Goal: Task Accomplishment & Management: Manage account settings

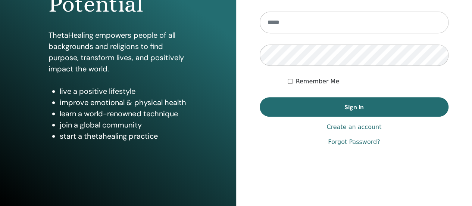
scroll to position [146, 0]
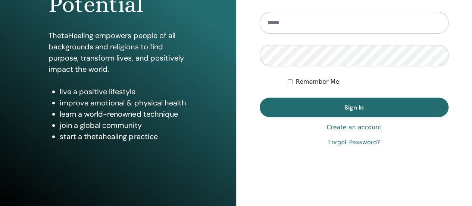
click at [355, 128] on link "Create an account" at bounding box center [354, 127] width 55 height 9
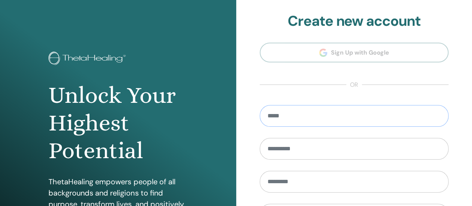
click at [300, 111] on input "email" at bounding box center [354, 116] width 189 height 22
click at [347, 53] on section "**********" at bounding box center [354, 169] width 189 height 312
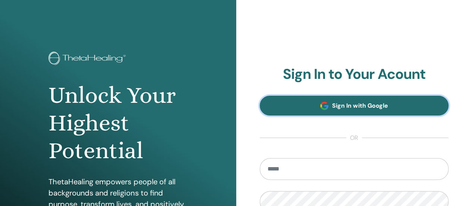
click at [369, 103] on span "Sign In with Google" at bounding box center [360, 106] width 56 height 8
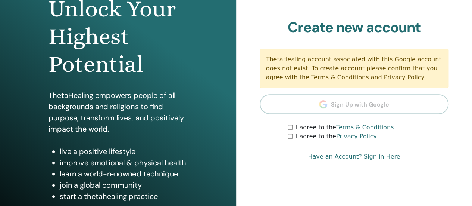
scroll to position [87, 0]
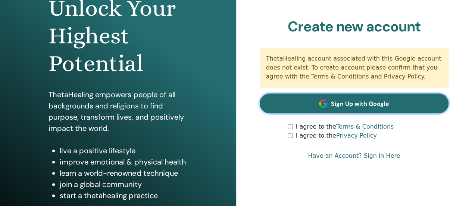
click at [332, 96] on link "Sign Up with Google" at bounding box center [354, 103] width 189 height 20
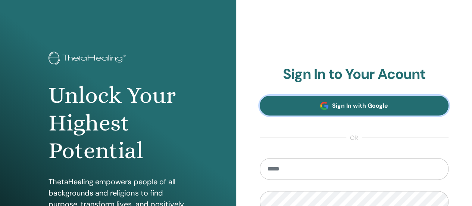
click at [341, 106] on span "Sign In with Google" at bounding box center [360, 106] width 56 height 8
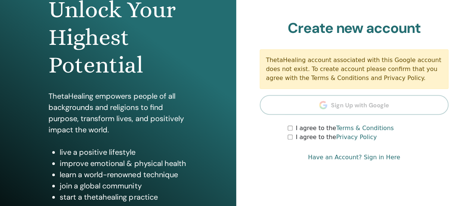
scroll to position [87, 0]
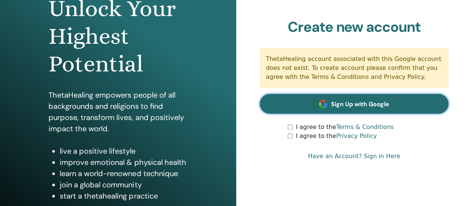
click at [356, 102] on span "Sign Up with Google" at bounding box center [360, 104] width 58 height 8
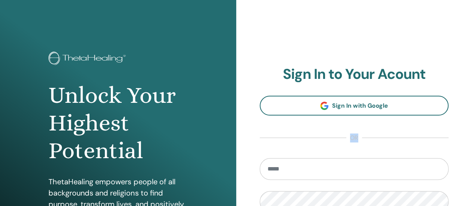
drag, startPoint x: 0, startPoint y: 0, endPoint x: 300, endPoint y: 153, distance: 337.3
click at [300, 153] on section "Sign In to Your Acount Sign In with Google or Remember Me Sign In" at bounding box center [354, 164] width 189 height 197
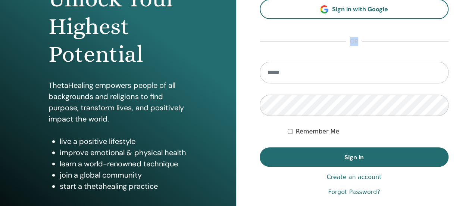
scroll to position [97, 0]
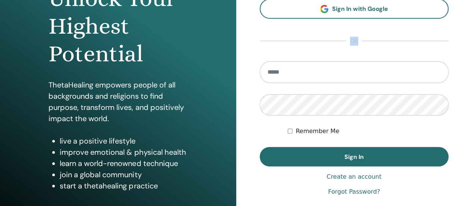
click at [346, 177] on link "Create an account" at bounding box center [354, 176] width 55 height 9
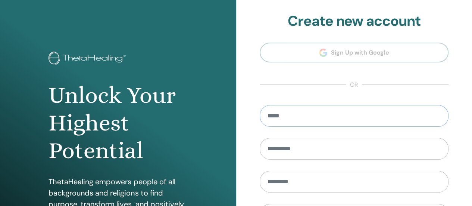
click at [281, 113] on input "email" at bounding box center [354, 116] width 189 height 22
type input "**********"
click at [279, 149] on input "text" at bounding box center [354, 149] width 189 height 22
type input "**********"
click at [270, 176] on input "text" at bounding box center [354, 182] width 189 height 22
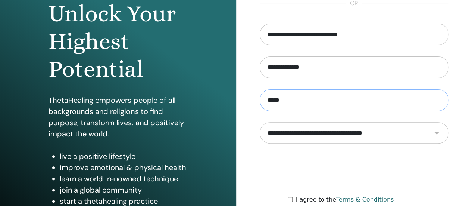
scroll to position [82, 0]
type input "*****"
click at [342, 134] on select "**********" at bounding box center [354, 132] width 189 height 21
select select "***"
click at [260, 122] on select "**********" at bounding box center [354, 132] width 189 height 21
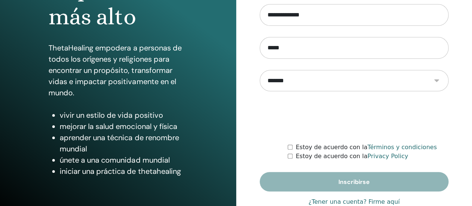
scroll to position [135, 0]
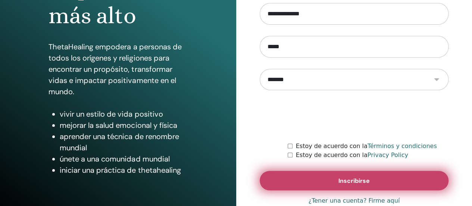
click at [326, 177] on button "Inscribirse" at bounding box center [354, 180] width 189 height 19
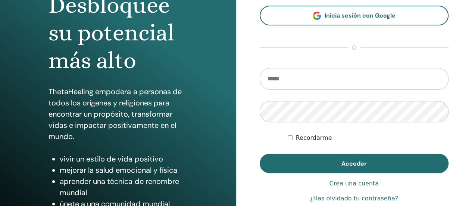
scroll to position [141, 0]
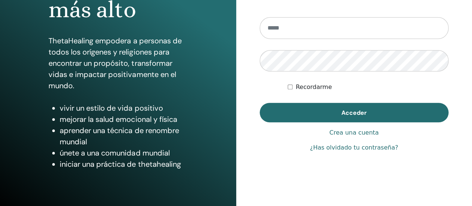
click at [343, 147] on link "¿Has olvidado tu contraseña?" at bounding box center [354, 147] width 88 height 9
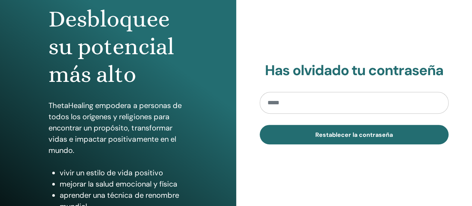
scroll to position [76, 0]
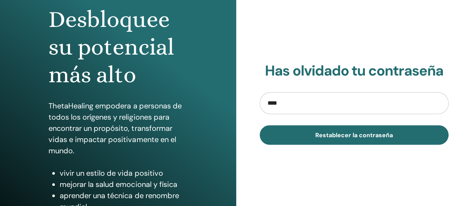
type input "**********"
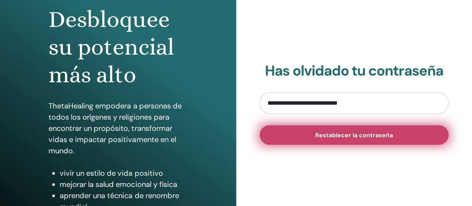
click at [330, 135] on span "Restablecer la contraseña" at bounding box center [354, 135] width 78 height 8
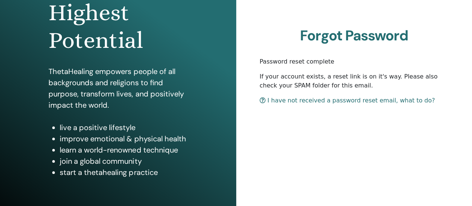
scroll to position [110, 0]
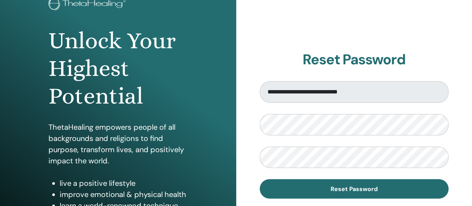
scroll to position [87, 0]
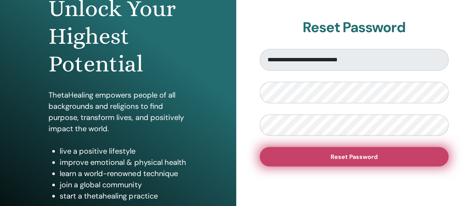
click at [351, 159] on span "Reset Password" at bounding box center [354, 157] width 47 height 8
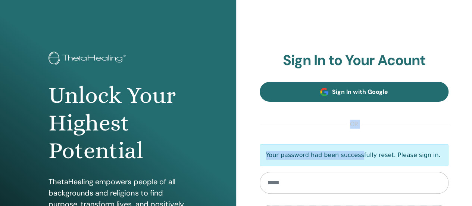
drag, startPoint x: 0, startPoint y: 0, endPoint x: 340, endPoint y: 96, distance: 353.6
click at [340, 96] on section "Sign In to Your Acount Sign In with Google or Your password had been successful…" at bounding box center [354, 164] width 189 height 225
type input "**********"
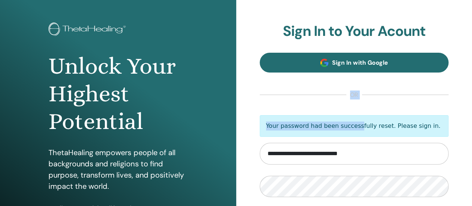
scroll to position [32, 0]
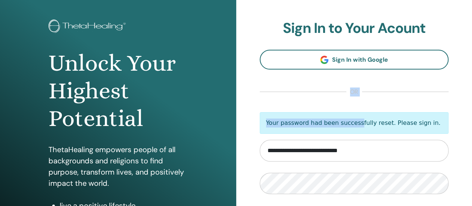
click at [302, 98] on section "**********" at bounding box center [354, 132] width 189 height 225
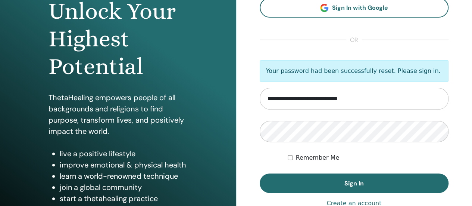
scroll to position [107, 0]
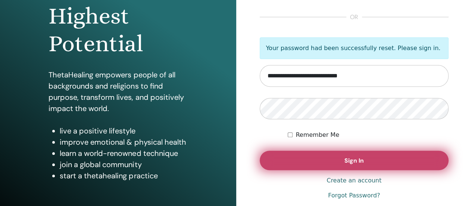
click at [340, 159] on button "Sign In" at bounding box center [354, 159] width 189 height 19
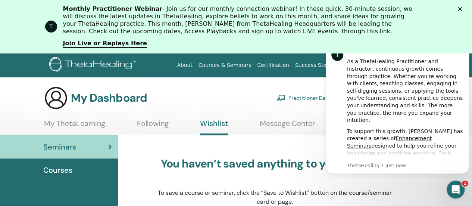
click at [462, 10] on polygon "Close" at bounding box center [460, 9] width 4 height 4
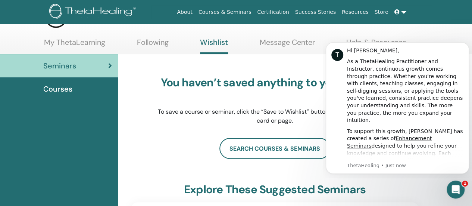
scroll to position [28, 0]
click at [451, 187] on icon "Open Intercom Messenger" at bounding box center [455, 188] width 12 height 12
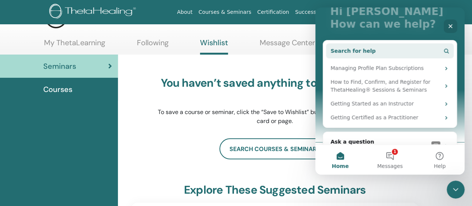
scroll to position [74, 0]
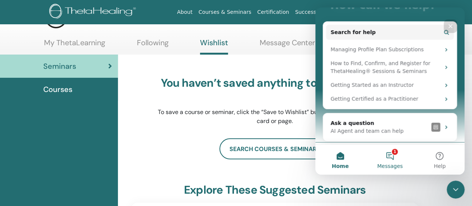
click at [389, 156] on button "1 Messages" at bounding box center [390, 159] width 50 height 30
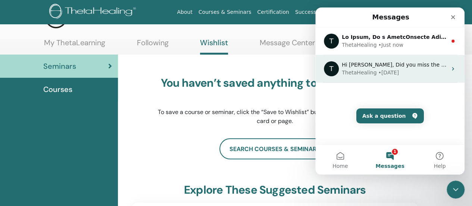
click at [366, 72] on div "ThetaHealing" at bounding box center [359, 73] width 35 height 8
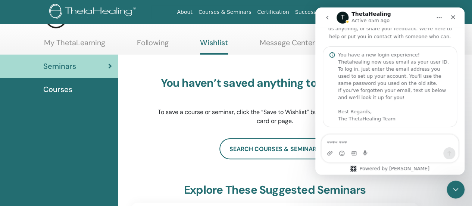
scroll to position [93, 0]
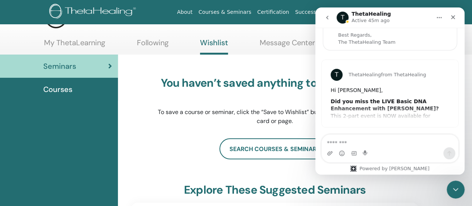
click at [267, 103] on div "You haven’t saved anything to your Wishlist. To save a course or seminar, click…" at bounding box center [274, 100] width 235 height 49
click at [454, 16] on icon "Close" at bounding box center [453, 17] width 4 height 4
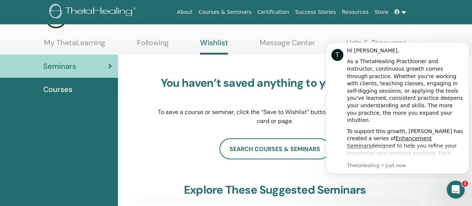
scroll to position [0, 0]
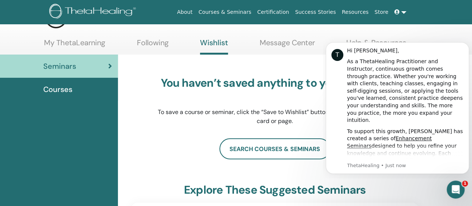
click at [285, 12] on link "Certification" at bounding box center [273, 12] width 38 height 14
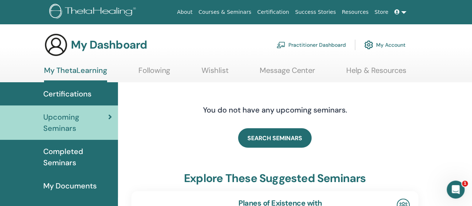
click at [69, 151] on span "Completed Seminars" at bounding box center [77, 157] width 69 height 22
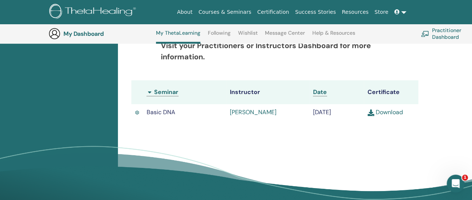
scroll to position [187, 0]
click at [385, 116] on link "Download" at bounding box center [385, 112] width 35 height 8
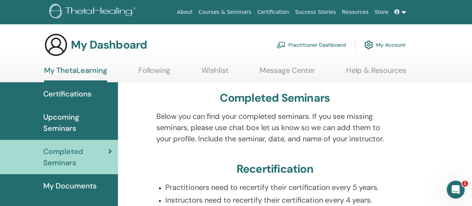
scroll to position [37, 0]
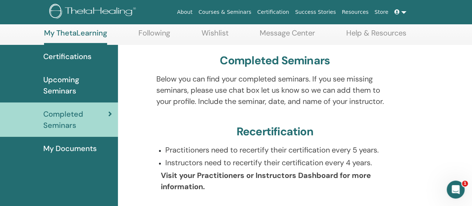
click at [73, 143] on span "My Documents" at bounding box center [69, 148] width 53 height 11
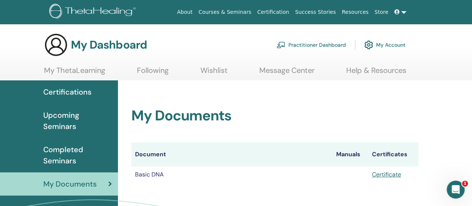
click at [57, 93] on span "Certifications" at bounding box center [67, 91] width 48 height 11
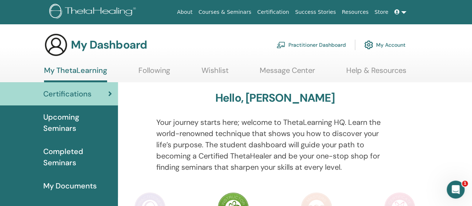
click at [70, 116] on span "Upcoming Seminars" at bounding box center [77, 122] width 69 height 22
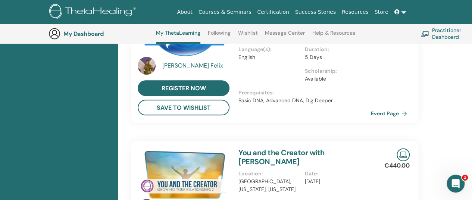
scroll to position [430, 0]
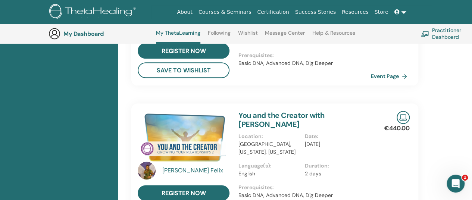
click at [403, 12] on link at bounding box center [400, 12] width 18 height 14
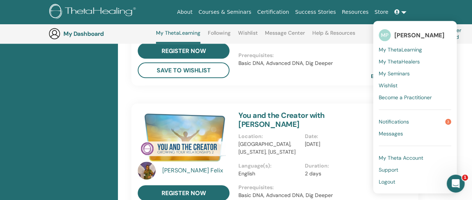
click at [403, 157] on span "My Theta Account" at bounding box center [401, 157] width 44 height 7
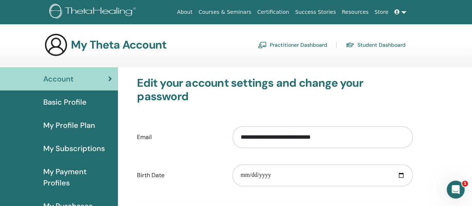
click at [406, 11] on link at bounding box center [400, 12] width 18 height 14
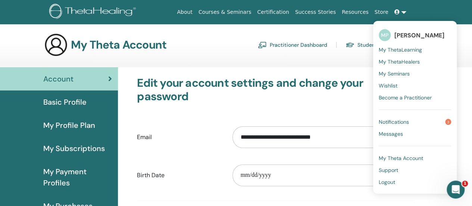
click at [391, 123] on span "Notifications" at bounding box center [394, 121] width 30 height 7
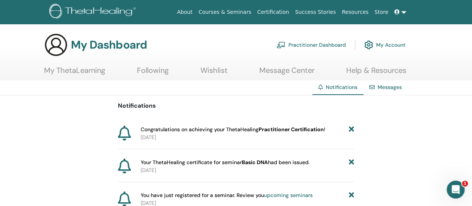
scroll to position [37, 0]
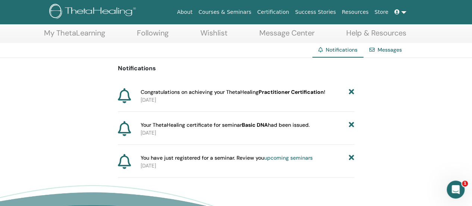
click at [404, 13] on link at bounding box center [400, 12] width 18 height 14
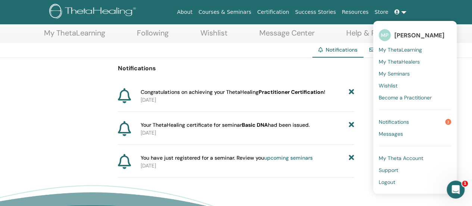
click at [394, 169] on span "Support" at bounding box center [388, 169] width 19 height 7
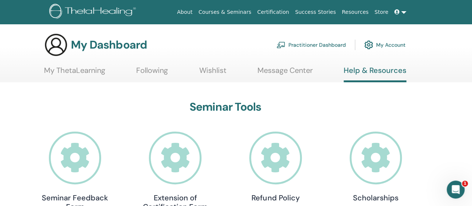
click at [232, 12] on link "Courses & Seminars" at bounding box center [225, 12] width 59 height 14
